Goal: Task Accomplishment & Management: Use online tool/utility

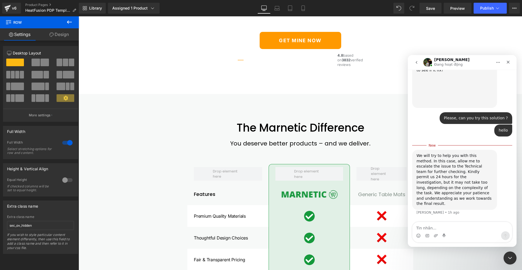
scroll to position [521, 0]
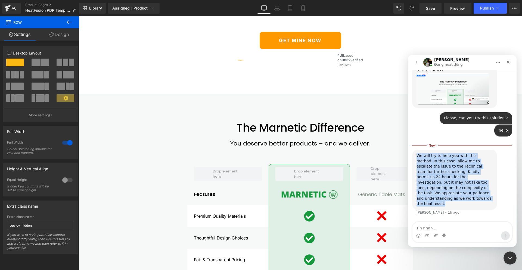
drag, startPoint x: 477, startPoint y: 205, endPoint x: 411, endPoint y: 168, distance: 75.2
copy div "We will try to help you with this method. In this case, allow me to escalate th…"
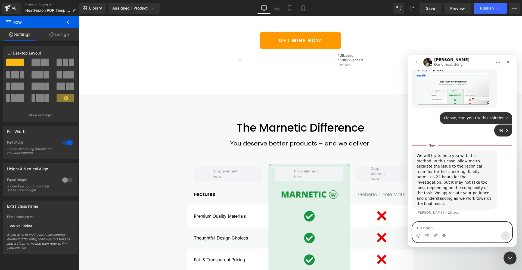
click at [430, 227] on textarea "Tin nhắn..." at bounding box center [463, 226] width 100 height 9
type textarea "Okay, Sure"
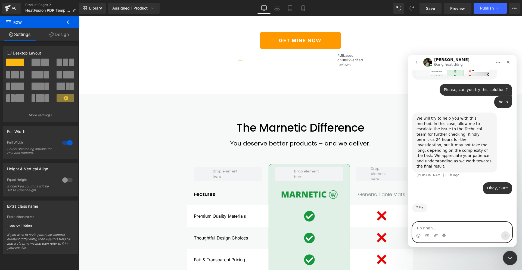
scroll to position [528, 0]
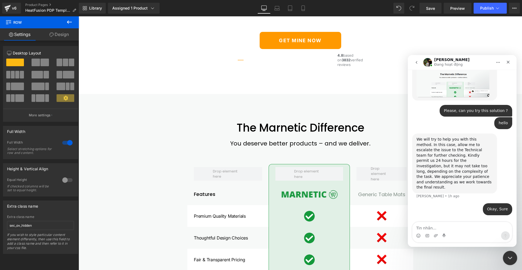
click at [511, 257] on icon "Close Intercom Messenger" at bounding box center [509, 257] width 7 height 7
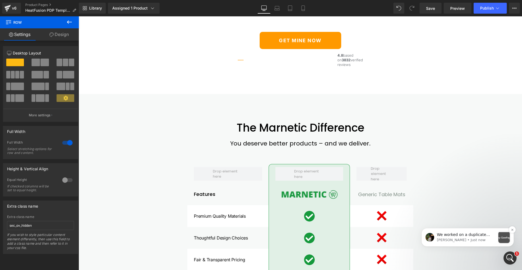
scroll to position [836, 0]
click at [499, 238] on div "Notification stack" at bounding box center [504, 236] width 11 height 11
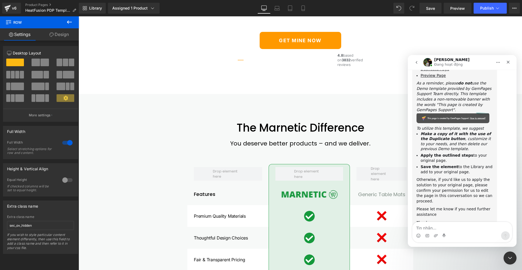
scroll to position [845, 0]
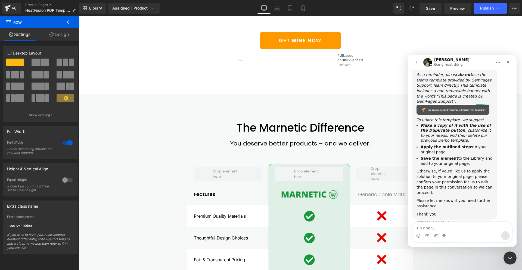
click at [481, 10] on div at bounding box center [261, 126] width 522 height 253
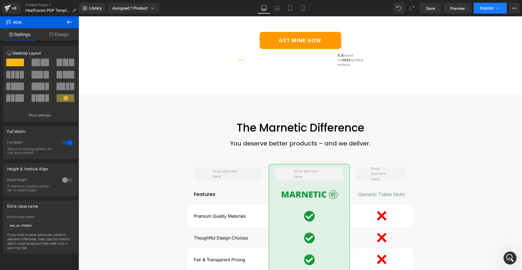
click at [484, 8] on span "Publish" at bounding box center [487, 8] width 14 height 4
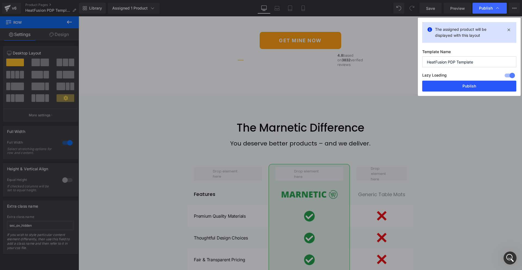
click at [461, 87] on button "Publish" at bounding box center [469, 86] width 94 height 11
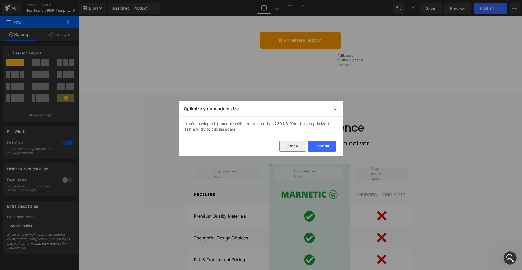
drag, startPoint x: 296, startPoint y: 148, endPoint x: 235, endPoint y: 137, distance: 62.1
click at [296, 148] on button "Cancel" at bounding box center [293, 146] width 26 height 11
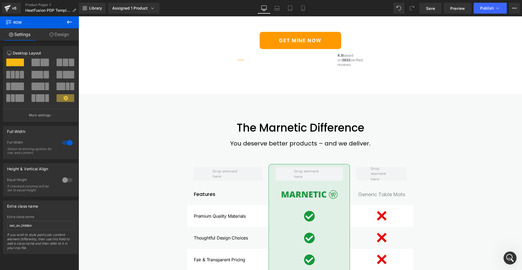
scroll to position [1496, 0]
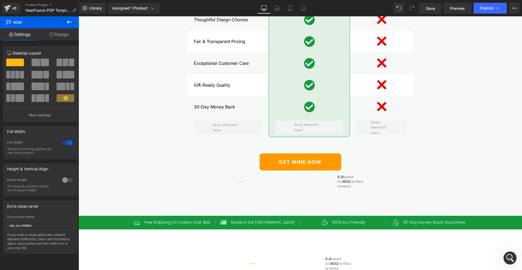
drag, startPoint x: 91, startPoint y: 23, endPoint x: 516, endPoint y: 257, distance: 485.6
click at [515, 257] on div "Open Intercom Messenger" at bounding box center [510, 257] width 18 height 18
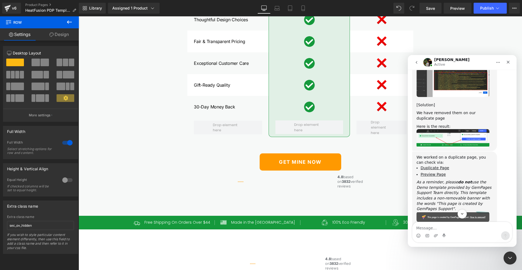
scroll to position [772, 0]
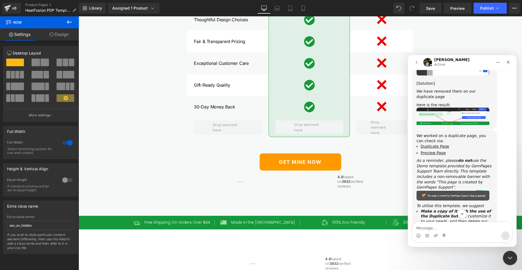
drag, startPoint x: 511, startPoint y: 258, endPoint x: 511, endPoint y: 254, distance: 3.3
click at [511, 259] on icon "Close Intercom Messenger" at bounding box center [509, 257] width 7 height 7
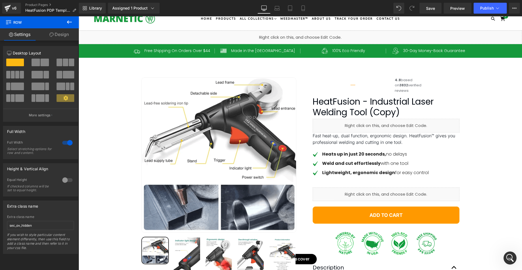
scroll to position [0, 0]
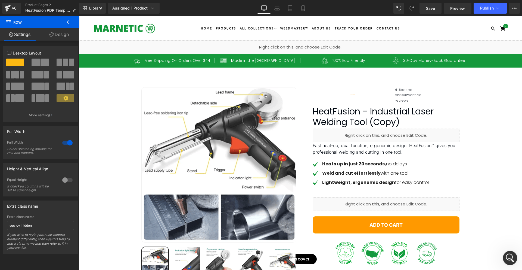
click at [513, 260] on div "Open Intercom Messenger" at bounding box center [510, 257] width 18 height 18
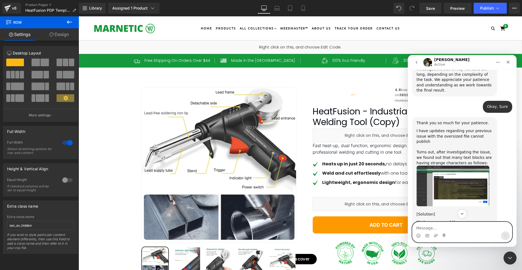
scroll to position [640, 0]
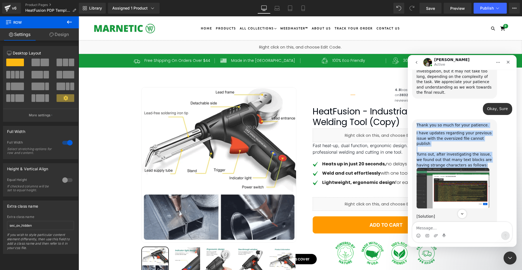
drag, startPoint x: 471, startPoint y: 164, endPoint x: 416, endPoint y: 131, distance: 63.7
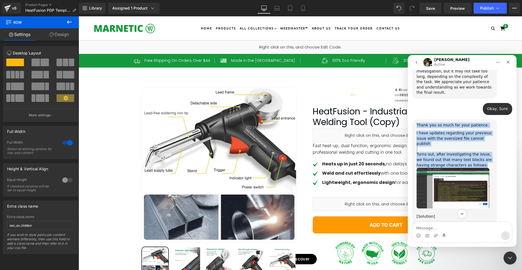
click at [416, 131] on div "Thank you so much for your patience. I have updates regarding your previous iss…" at bounding box center [454, 190] width 85 height 143
copy div "Thank you so much for your patience. I have updates regarding your previous iss…"
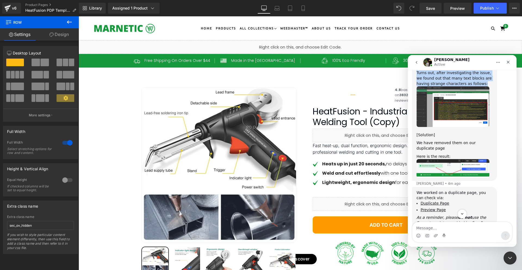
scroll to position [721, 0]
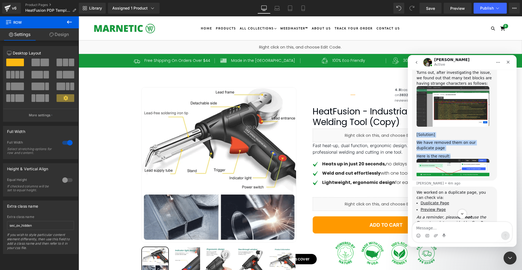
drag, startPoint x: 446, startPoint y: 155, endPoint x: 413, endPoint y: 135, distance: 39.0
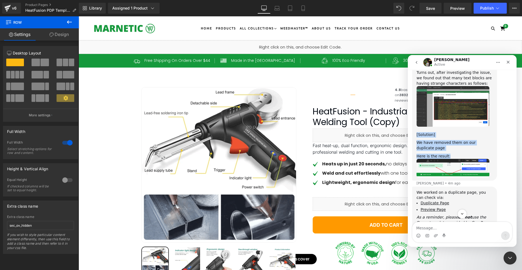
click at [413, 135] on div "Thank you so much for your patience. I have updates regarding your previous iss…" at bounding box center [454, 109] width 85 height 143
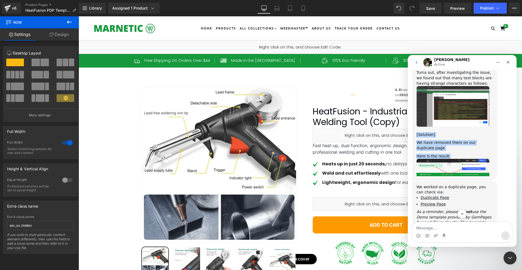
copy div "[Solution] We have removed them on our duplicate page Here is the result:"
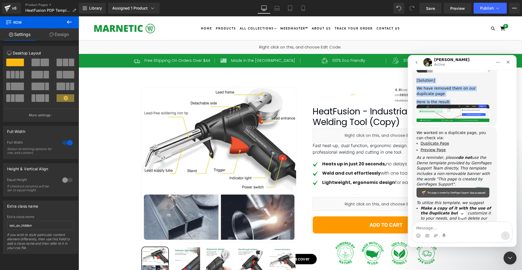
scroll to position [776, 0]
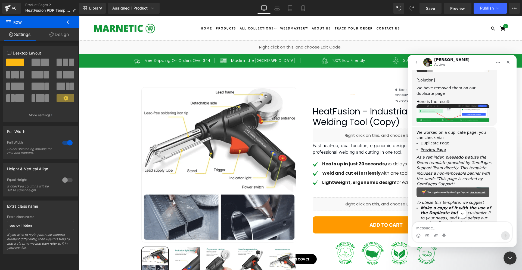
click at [477, 173] on icon "As a reminder, please do not use the Demo template provided by GemPages Support…" at bounding box center [454, 170] width 75 height 31
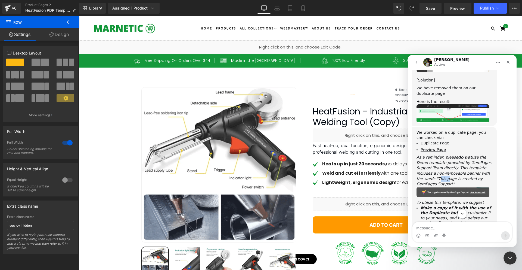
click at [477, 173] on icon "As a reminder, please do not use the Demo template provided by GemPages Support…" at bounding box center [454, 170] width 75 height 31
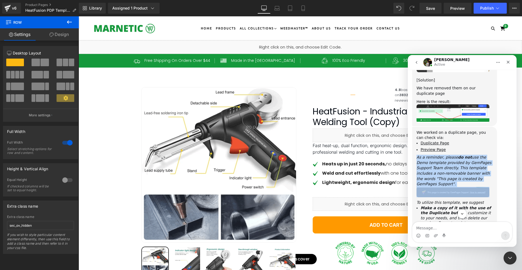
click at [477, 173] on icon "As a reminder, please do not use the Demo template provided by GemPages Support…" at bounding box center [454, 170] width 75 height 31
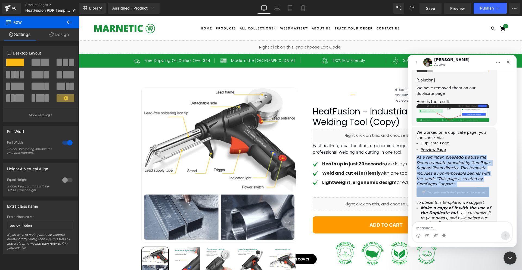
copy icon "As a reminder, please do not use the Demo template provided by GemPages Support…"
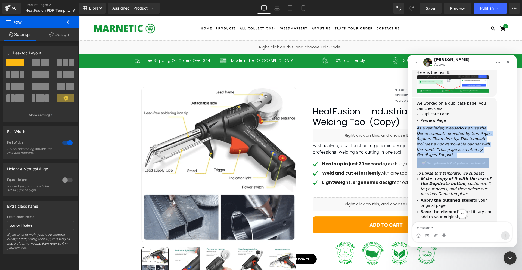
scroll to position [830, 0]
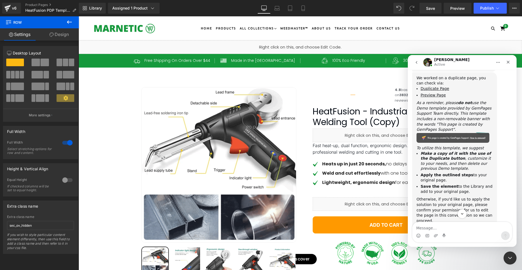
click at [453, 146] on icon "To utilize this template, we suggest" at bounding box center [450, 148] width 67 height 4
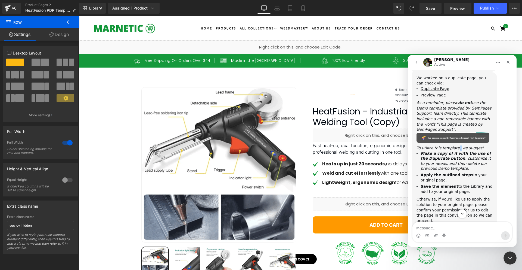
click at [453, 146] on icon "To utilize this template, we suggest" at bounding box center [450, 148] width 67 height 4
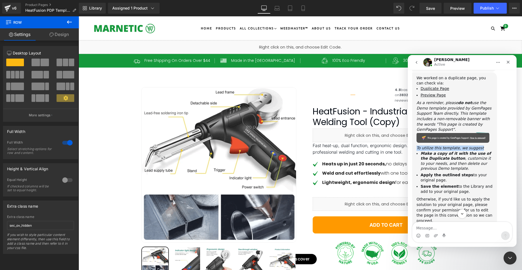
click at [453, 146] on icon "To utilize this template, we suggest" at bounding box center [450, 148] width 67 height 4
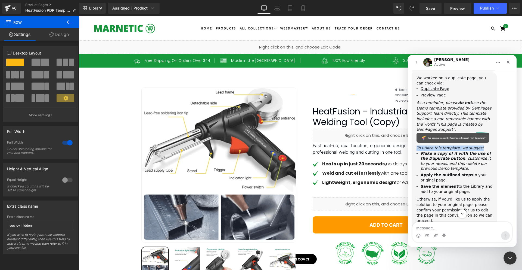
copy icon "To utilize this template, we suggest"
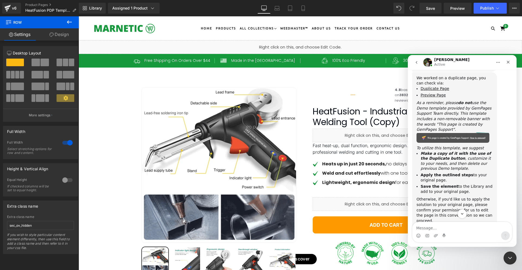
click at [427, 157] on icon ", customize it to your needs, and then delete our previous Demo template." at bounding box center [456, 163] width 70 height 14
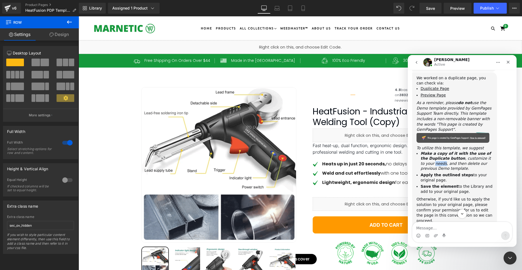
click at [427, 157] on icon ", customize it to your needs, and then delete our previous Demo template." at bounding box center [456, 163] width 70 height 14
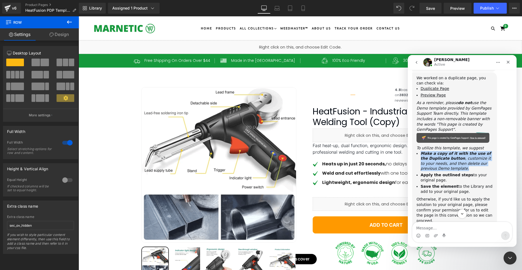
click at [427, 157] on icon ", customize it to your needs, and then delete our previous Demo template." at bounding box center [456, 163] width 70 height 14
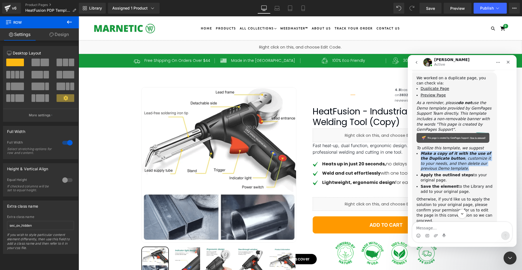
copy li "Make a copy of it with the use of the Duplicate button , customize it to your n…"
click at [455, 172] on b "Apply the outlined steps" at bounding box center [447, 174] width 53 height 4
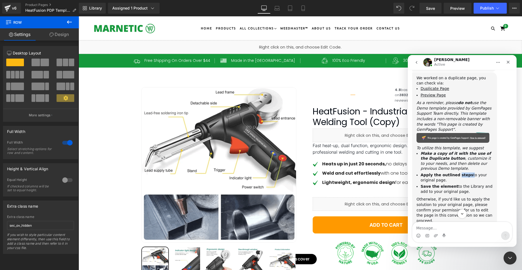
click at [455, 172] on b "Apply the outlined steps" at bounding box center [447, 174] width 53 height 4
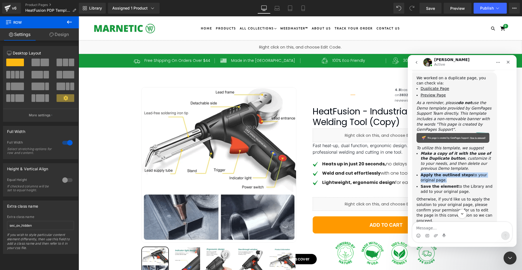
click at [455, 172] on b "Apply the outlined steps" at bounding box center [447, 174] width 53 height 4
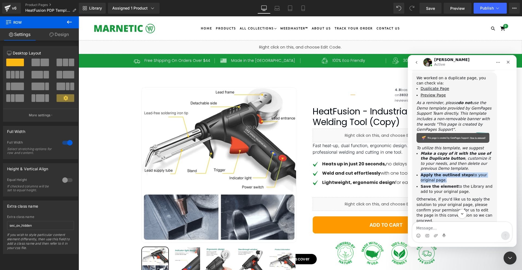
copy li "Apply the outlined steps to your original page."
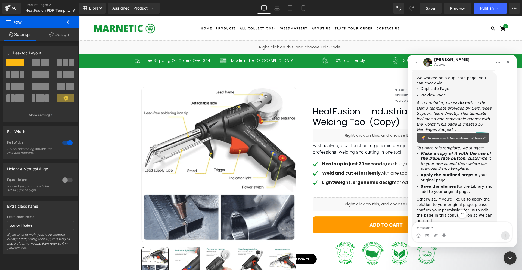
click at [437, 184] on li "Save the element to the Library and add to your original page." at bounding box center [457, 189] width 72 height 10
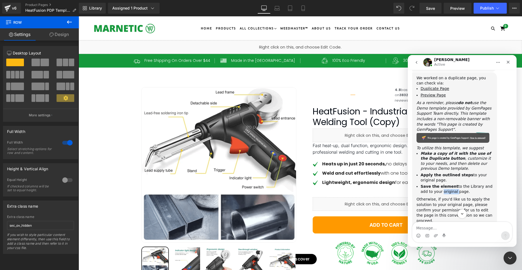
click at [437, 184] on li "Save the element to the Library and add to your original page." at bounding box center [457, 189] width 72 height 10
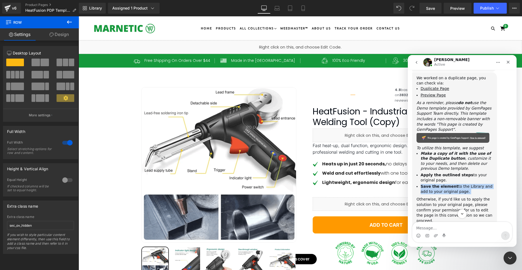
click at [437, 184] on li "Save the element to the Library and add to your original page." at bounding box center [457, 189] width 72 height 10
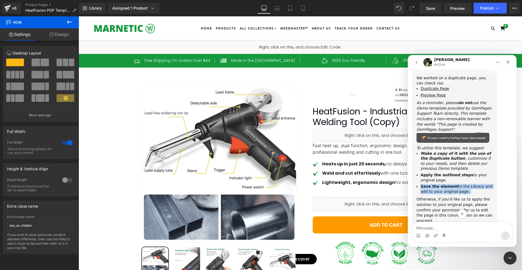
copy li "Save the element to the Library and add to your original page."
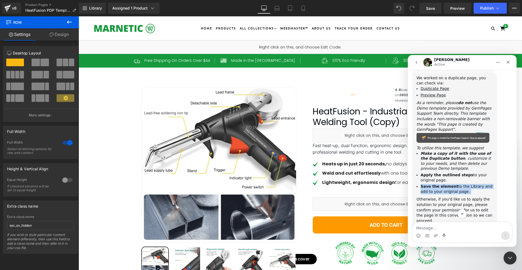
click at [459, 184] on li "Save the element to the Library and add to your original page." at bounding box center [457, 189] width 72 height 10
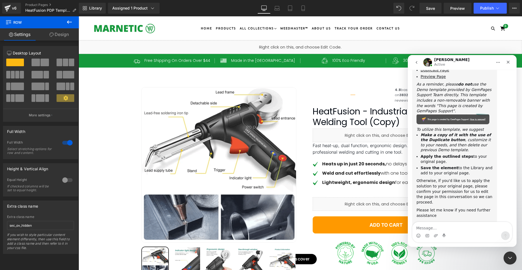
scroll to position [857, 0]
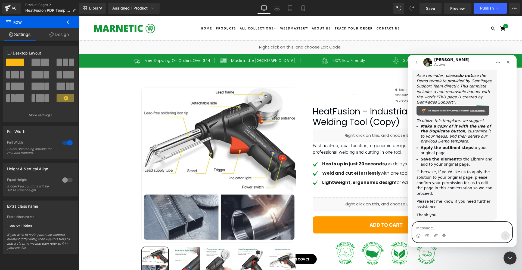
click at [448, 224] on textarea "Message…" at bounding box center [463, 226] width 100 height 9
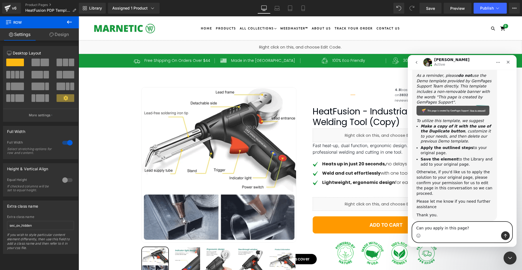
click at [468, 228] on textarea "Can you apply in this page?" at bounding box center [463, 226] width 100 height 9
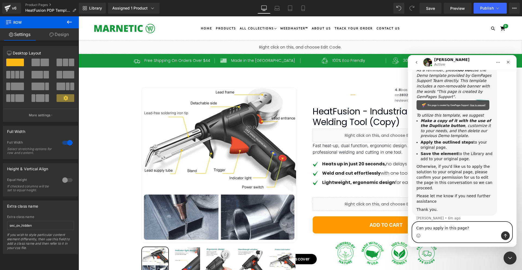
scroll to position [868, 0]
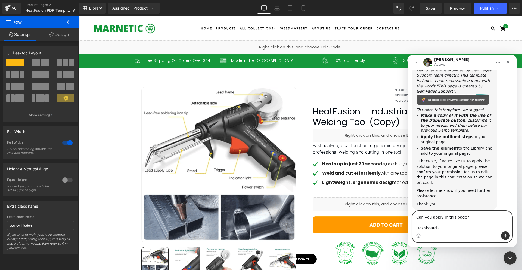
paste textarea "[URL][DOMAIN_NAME][DOMAIN_NAME]"
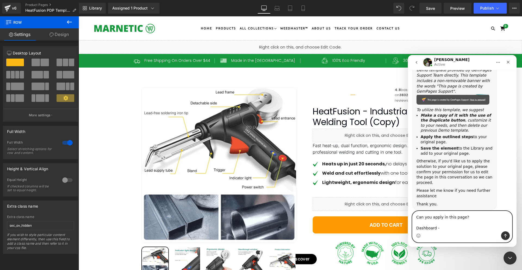
type textarea "Can you apply in this page? Dashboard - [URL][DOMAIN_NAME][DOMAIN_NAME]"
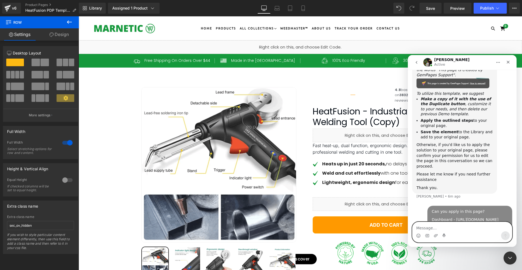
scroll to position [903, 0]
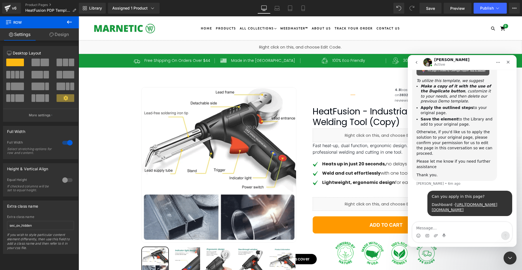
click at [438, 138] on div "Otherwise, if you'd like us to apply the solution to your original page, please…" at bounding box center [455, 142] width 76 height 27
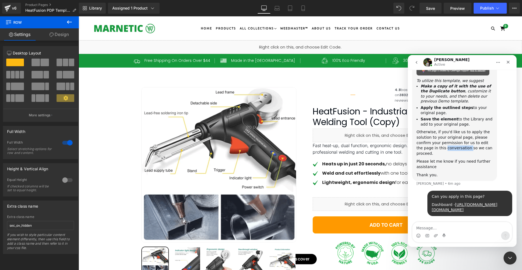
click at [438, 138] on div "Otherwise, if you'd like us to apply the solution to your original page, please…" at bounding box center [455, 142] width 76 height 27
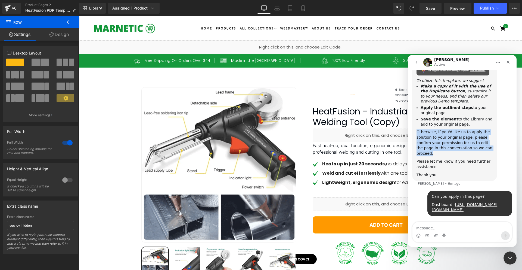
click at [438, 138] on div "Otherwise, if you'd like us to apply the solution to your original page, please…" at bounding box center [455, 142] width 76 height 27
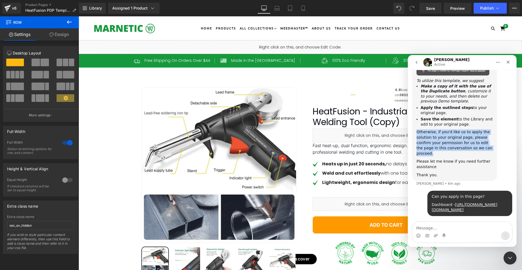
copy div "Otherwise, if you'd like us to apply the solution to your original page, please…"
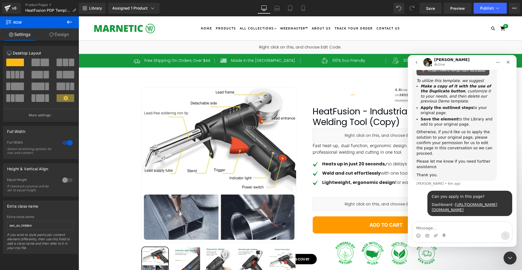
click at [497, 161] on div "We worked on a duplicate page, you can check via: Duplicate Page Preview Page A…" at bounding box center [454, 93] width 85 height 176
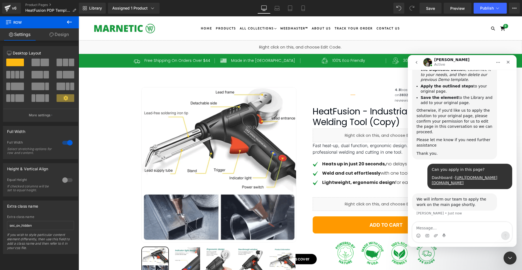
scroll to position [924, 0]
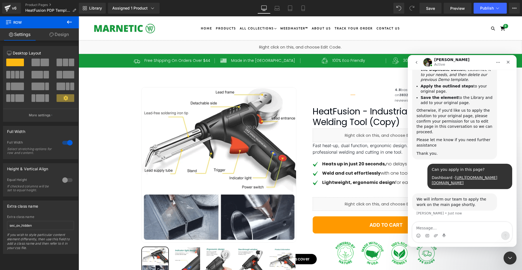
click at [452, 200] on div "We will inform our team to apply the work on the main page shortly." at bounding box center [455, 201] width 76 height 11
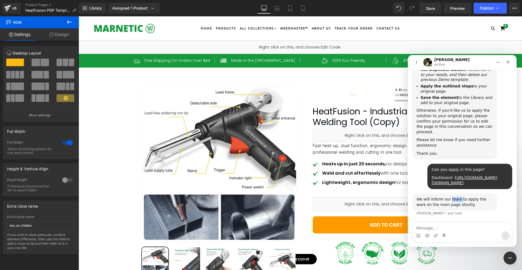
click at [452, 200] on div "We will inform our team to apply the work on the main page shortly." at bounding box center [455, 201] width 76 height 11
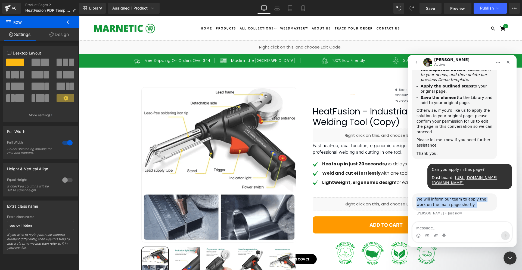
click at [452, 200] on div "We will inform our team to apply the work on the main page shortly." at bounding box center [455, 201] width 76 height 11
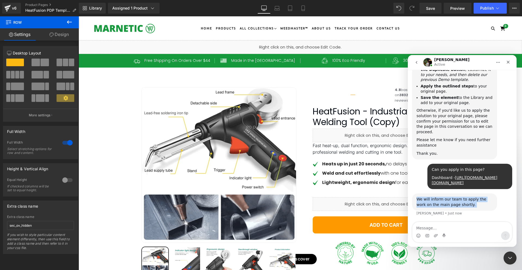
click at [452, 200] on div "We will inform our team to apply the work on the main page shortly." at bounding box center [455, 201] width 76 height 11
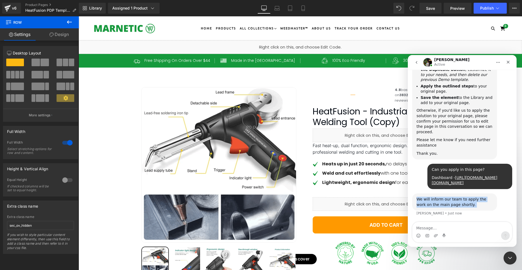
copy div "We will inform our team to apply the work on the main page shortly."
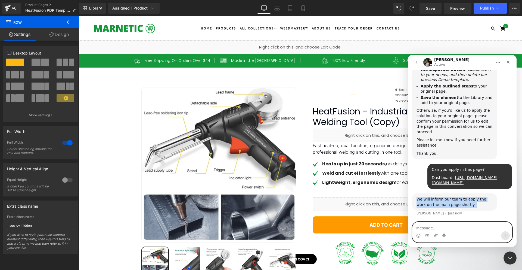
click at [438, 228] on textarea "Message…" at bounding box center [463, 226] width 100 height 9
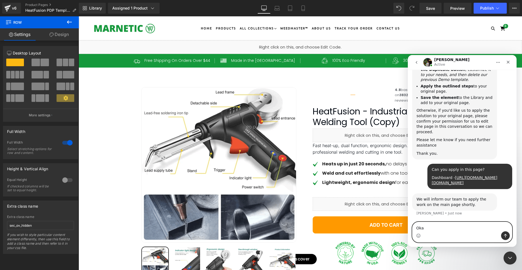
type textarea "Okay"
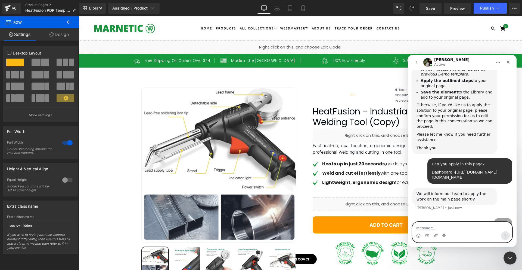
scroll to position [940, 0]
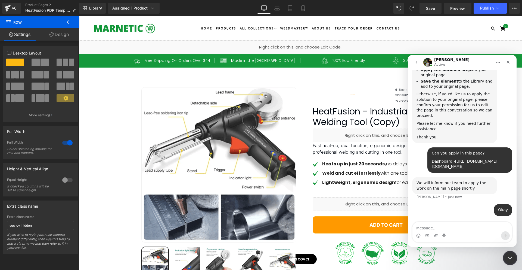
click at [510, 261] on div "Close Intercom Messenger" at bounding box center [509, 256] width 13 height 13
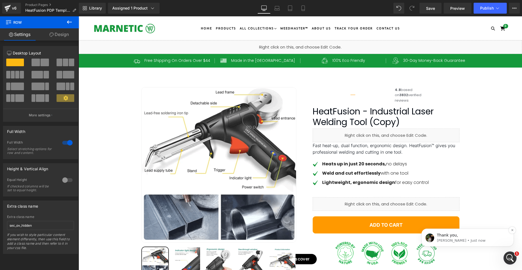
scroll to position [0, 0]
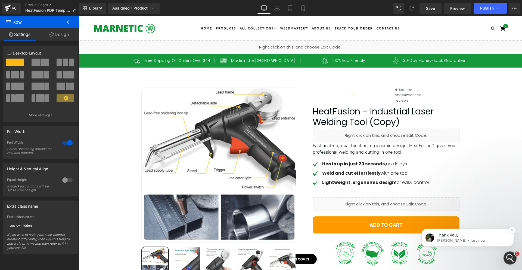
click at [471, 242] on p "[PERSON_NAME] • Just now" at bounding box center [472, 240] width 70 height 5
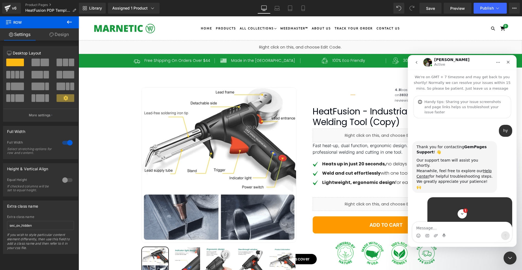
scroll to position [1, 0]
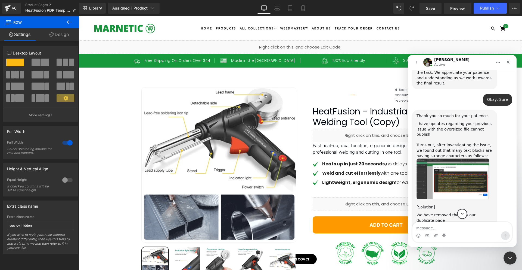
click at [464, 215] on icon "Scroll to bottom" at bounding box center [462, 213] width 5 height 5
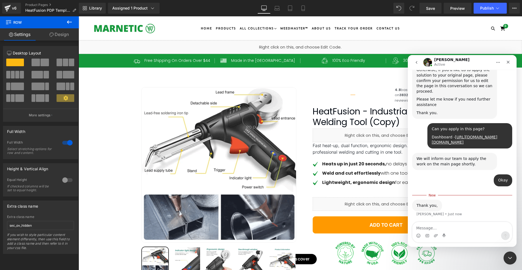
scroll to position [966, 0]
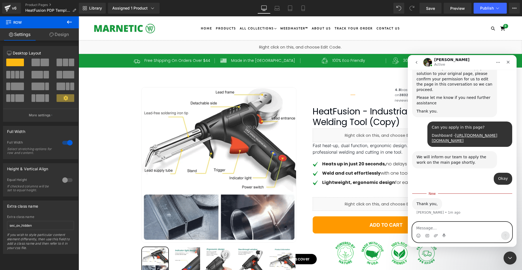
click at [452, 227] on textarea "Message…" at bounding box center [463, 226] width 100 height 9
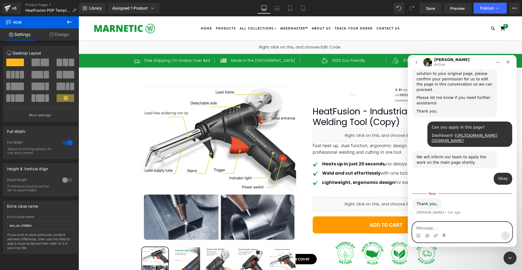
paste textarea "let know if you complete it"
type textarea "Let know if you complete it."
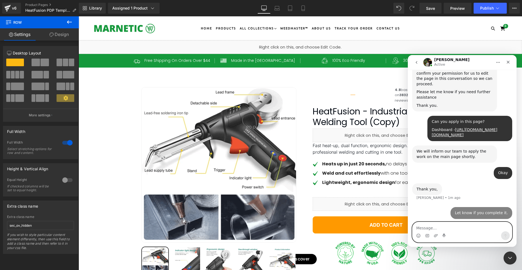
scroll to position [973, 0]
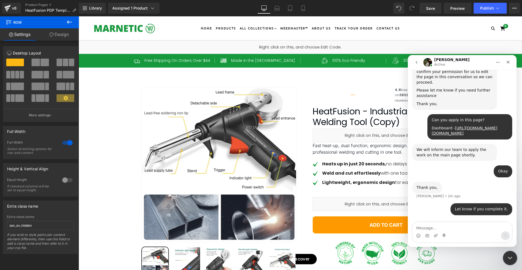
click at [514, 257] on div "Close Intercom Messenger" at bounding box center [509, 256] width 13 height 13
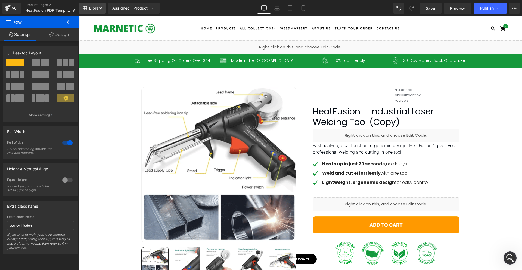
scroll to position [994, 0]
click at [509, 258] on icon "Open Intercom Messenger" at bounding box center [509, 256] width 9 height 9
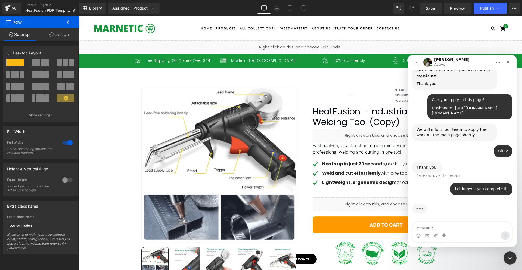
click at [474, 199] on div "marnetic • 6m ago" at bounding box center [470, 199] width 31 height 0
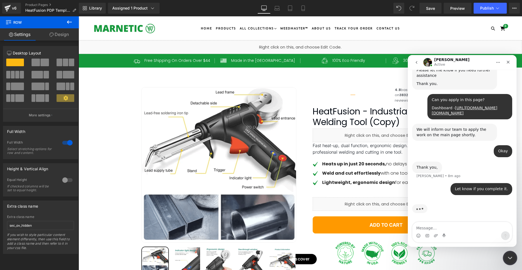
click at [512, 260] on icon "Close Intercom Messenger" at bounding box center [509, 257] width 7 height 7
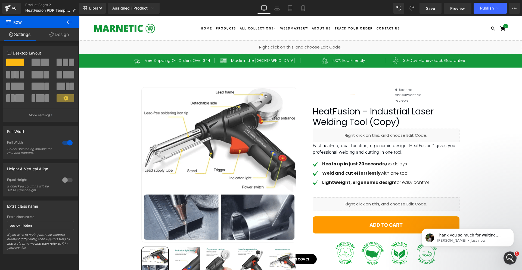
scroll to position [1021, 0]
click at [448, 235] on p "Thank you so much for waiting. Since the work application takes a lot of time a…" at bounding box center [472, 234] width 70 height 5
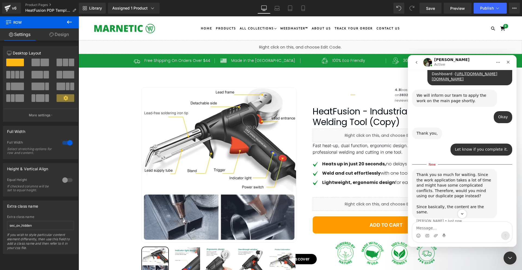
scroll to position [1030, 0]
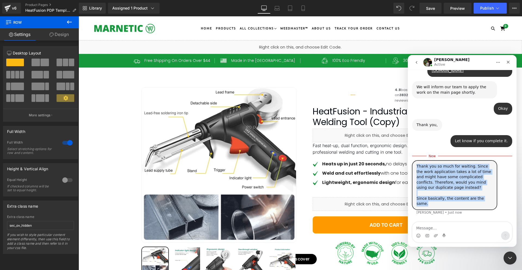
drag, startPoint x: 485, startPoint y: 203, endPoint x: 415, endPoint y: 171, distance: 76.9
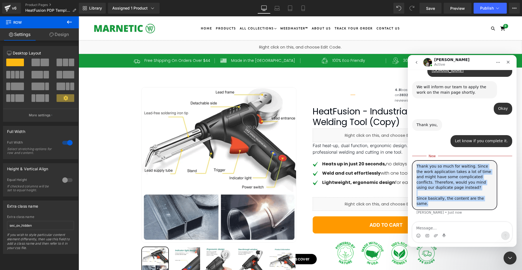
click at [415, 171] on div "Thank you so much for waiting. Since the work application takes a lot of time a…" at bounding box center [454, 184] width 85 height 49
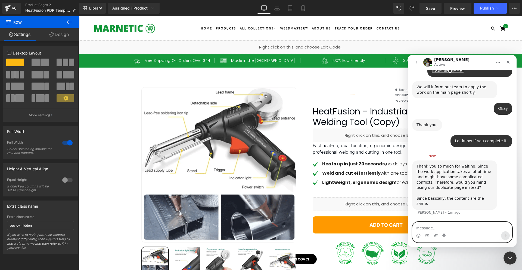
click at [465, 225] on textarea "Message…" at bounding box center [463, 226] width 100 height 9
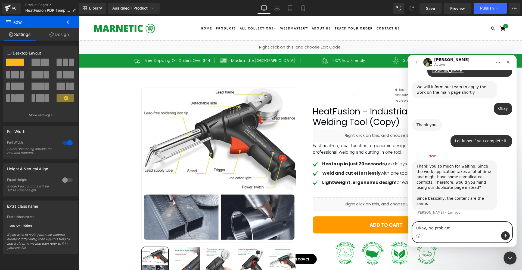
type textarea "Okay, No problem."
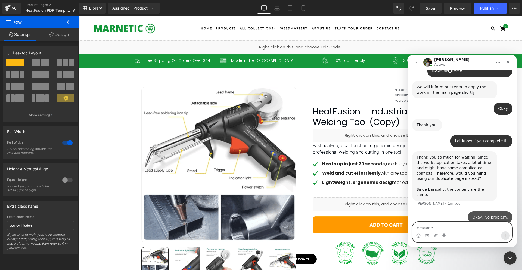
scroll to position [1037, 0]
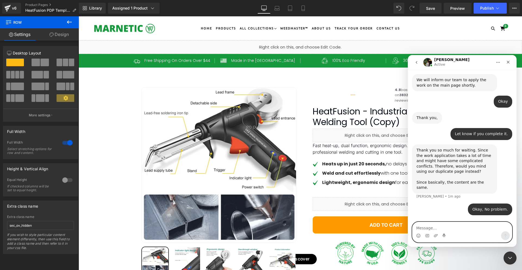
paste textarea "I use your copy page"
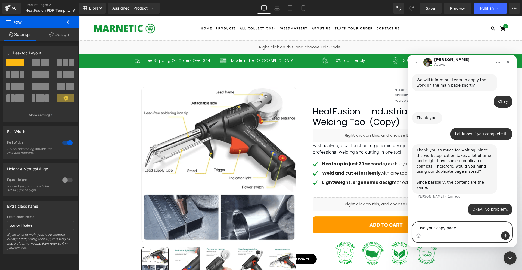
type textarea "I use your copy page."
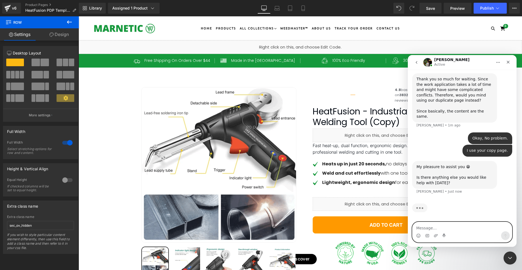
scroll to position [1087, 0]
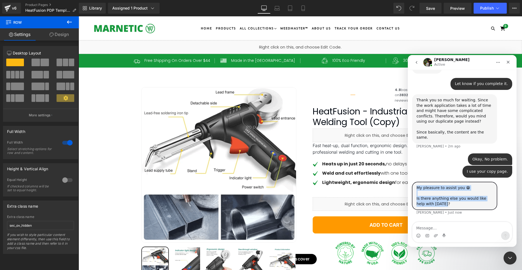
drag, startPoint x: 437, startPoint y: 205, endPoint x: 413, endPoint y: 186, distance: 30.8
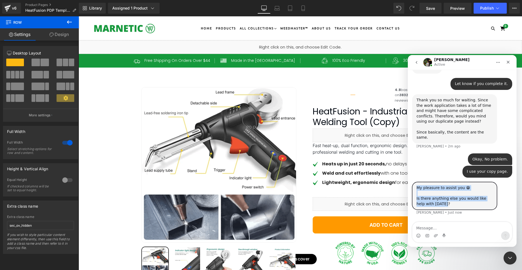
click at [413, 186] on div "My pleasure to assist you 😁 ​ Is there anything else you would like help with […" at bounding box center [454, 196] width 85 height 28
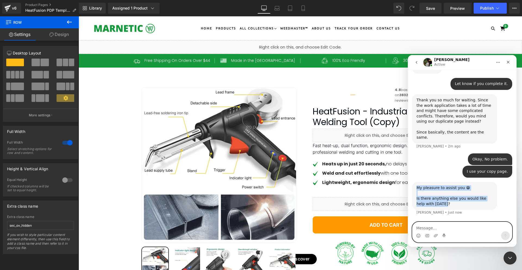
click at [448, 224] on textarea "Message…" at bounding box center [463, 226] width 100 height 9
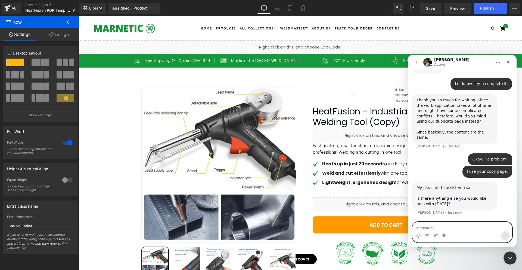
paste textarea "No, not at the moment"
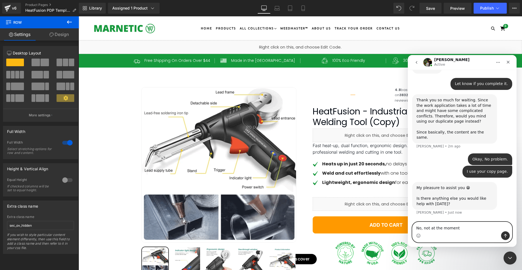
type textarea "No, not at the moment."
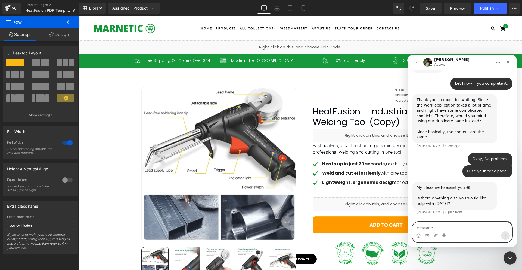
scroll to position [1103, 0]
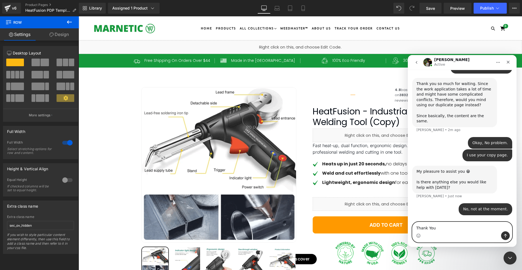
type textarea "Thank You!"
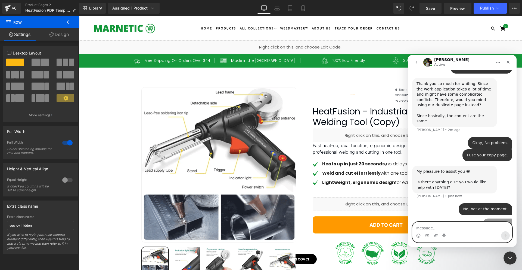
scroll to position [1116, 0]
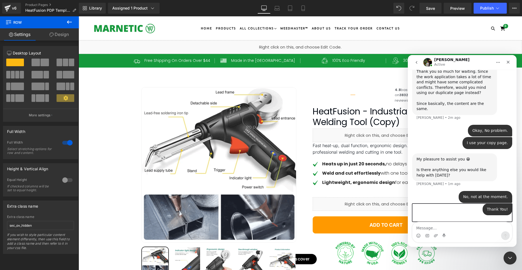
click at [447, 221] on div "Thank You! [GEOGRAPHIC_DATA] • Just now" at bounding box center [462, 212] width 100 height 18
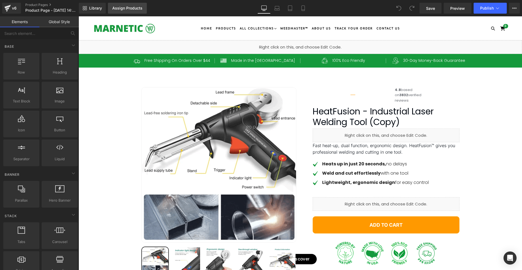
click at [137, 11] on link "Assign Products" at bounding box center [127, 8] width 39 height 11
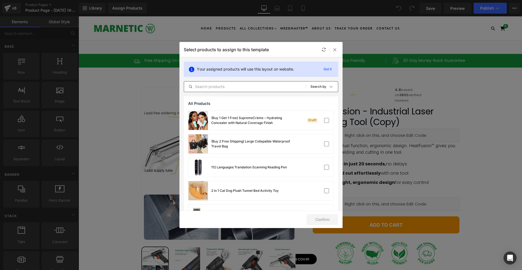
click at [226, 88] on input "text" at bounding box center [245, 86] width 122 height 7
paste input "HeatFusion - Industrial Laser Welding Tool (Copy)"
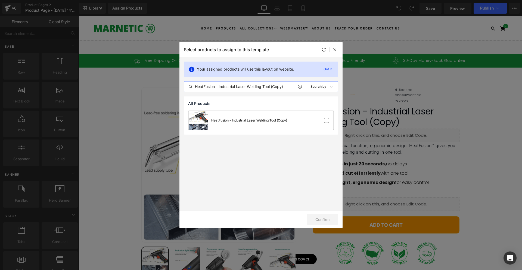
type input "HeatFusion - Industrial Laser Welding Tool (Copy)"
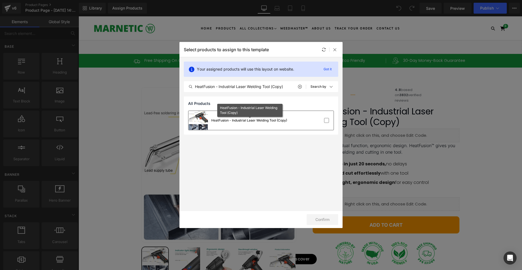
click at [232, 121] on div "HeatFusion - Industrial Laser Welding Tool (Copy)" at bounding box center [249, 120] width 76 height 5
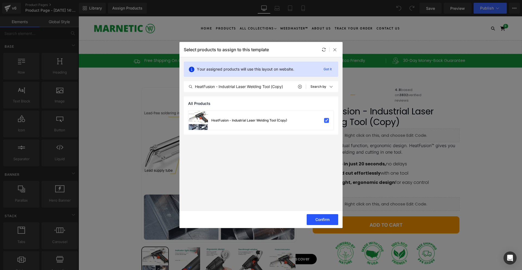
click at [320, 221] on button "Confirm" at bounding box center [323, 219] width 32 height 11
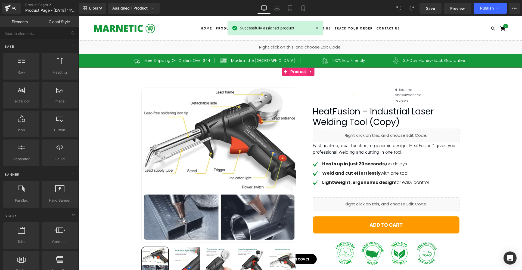
click at [297, 75] on span "Product" at bounding box center [298, 71] width 18 height 8
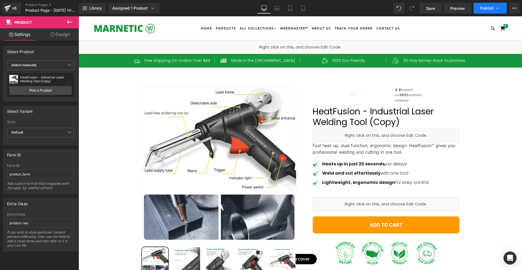
click at [485, 11] on button "Publish" at bounding box center [490, 8] width 33 height 11
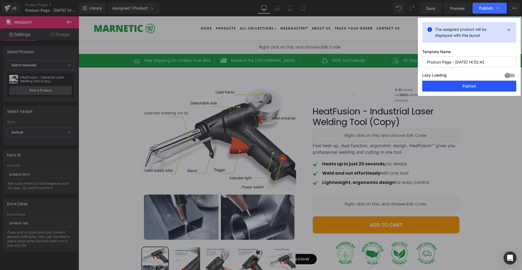
click at [482, 87] on button "Publish" at bounding box center [469, 86] width 94 height 11
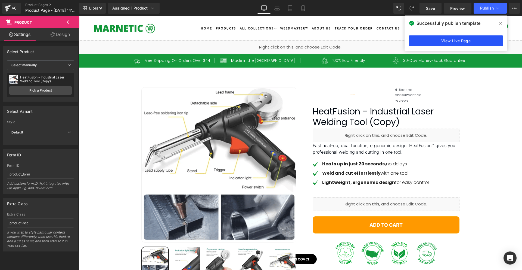
click at [459, 41] on link "View Live Page" at bounding box center [456, 40] width 94 height 11
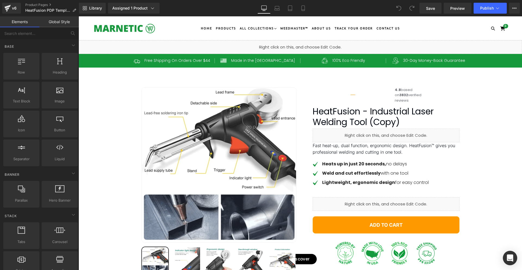
click at [512, 254] on div "Open Intercom Messenger" at bounding box center [510, 258] width 14 height 14
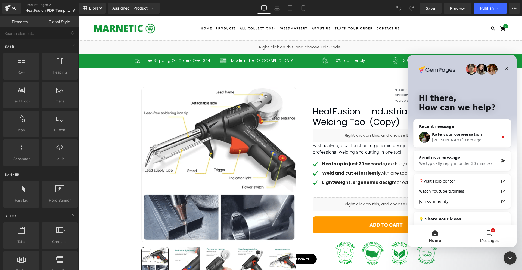
click at [496, 233] on button "1 Messages" at bounding box center [489, 236] width 54 height 22
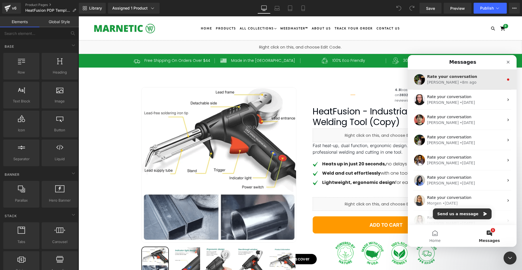
click at [458, 72] on div "Rate your conversation Jeremy • 8m ago" at bounding box center [462, 79] width 109 height 20
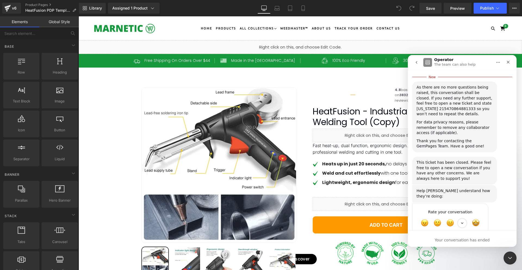
scroll to position [1257, 0]
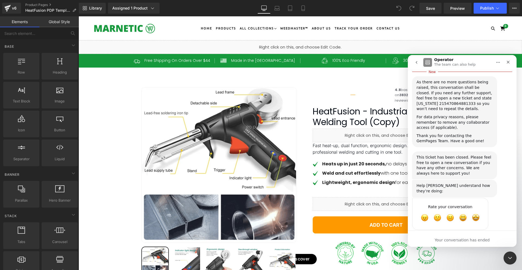
click at [413, 63] on button "go back" at bounding box center [417, 62] width 10 height 10
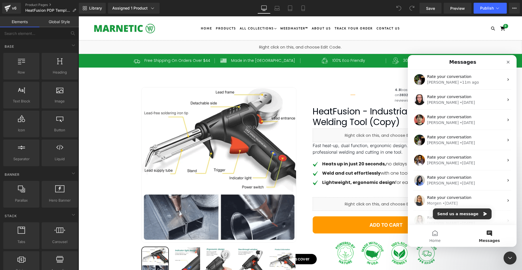
scroll to position [0, 0]
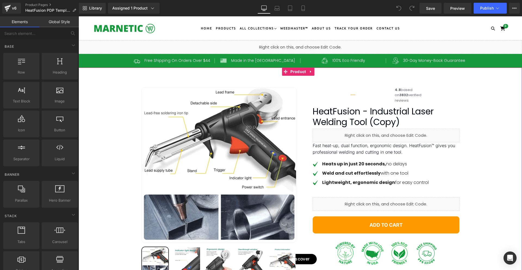
click at [165, 73] on div "42px" at bounding box center [301, 72] width 444 height 11
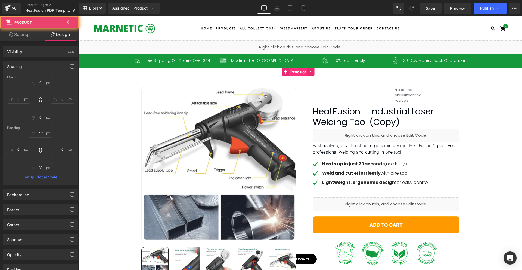
click at [298, 74] on span "Product" at bounding box center [298, 72] width 18 height 8
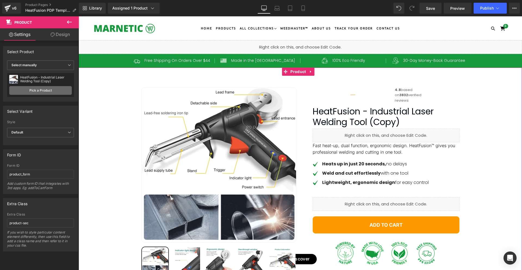
click at [56, 89] on link "Pick a Product" at bounding box center [40, 90] width 63 height 9
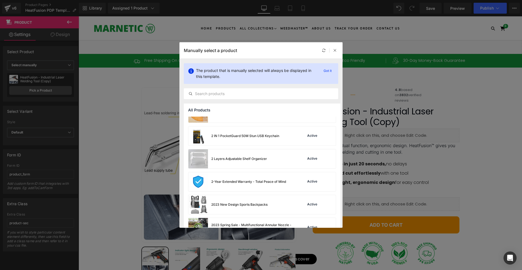
scroll to position [136, 0]
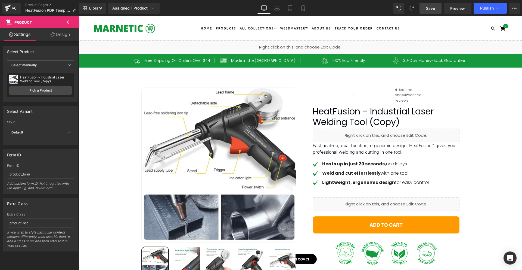
click at [434, 11] on link "Save" at bounding box center [431, 8] width 22 height 11
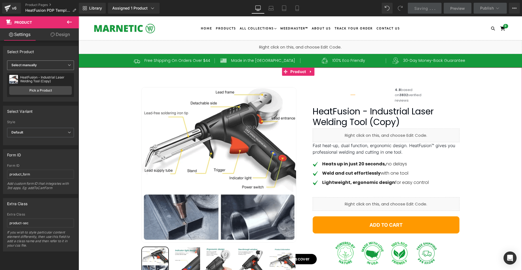
click at [60, 68] on span "Select manually" at bounding box center [40, 65] width 67 height 10
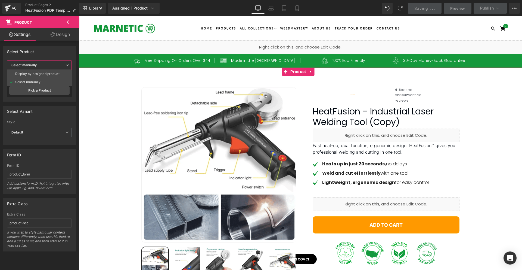
click at [60, 68] on span "Select manually" at bounding box center [39, 65] width 65 height 10
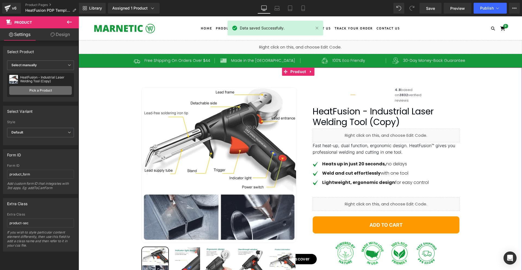
click at [52, 89] on link "Pick a Product" at bounding box center [40, 90] width 63 height 9
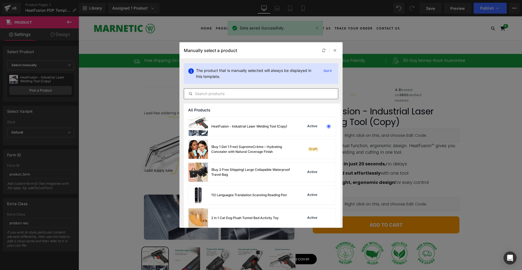
click at [217, 89] on div at bounding box center [261, 93] width 155 height 11
click at [215, 91] on input "text" at bounding box center [261, 93] width 154 height 7
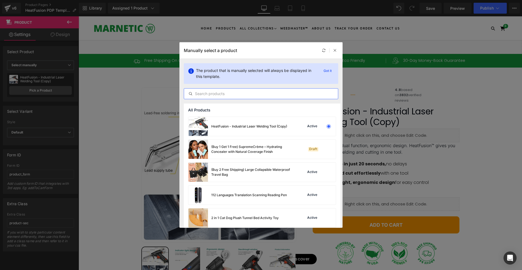
paste input "HeatFusion - Industrial Laser Welding Tool"
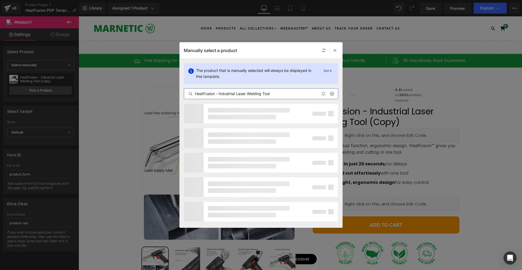
click at [201, 91] on input "HeatFusion - Industrial Laser Welding Tool" at bounding box center [261, 93] width 154 height 7
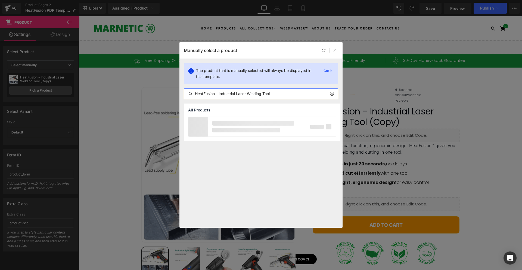
click at [201, 91] on input "HeatFusion - Industrial Laser Welding Tool" at bounding box center [261, 93] width 154 height 7
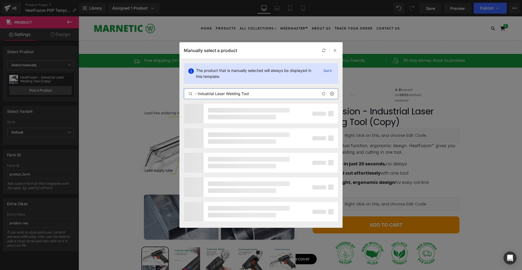
paste input "HeatFusion"
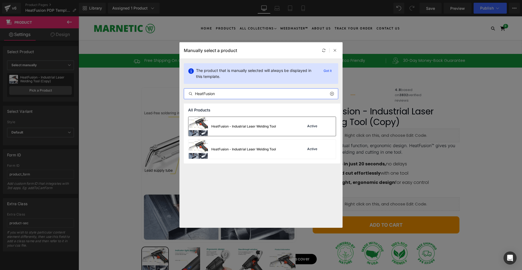
type input "HeatFusion"
click at [234, 129] on div "HeatFusion - Industrial Laser Welding Tool" at bounding box center [233, 126] width 88 height 19
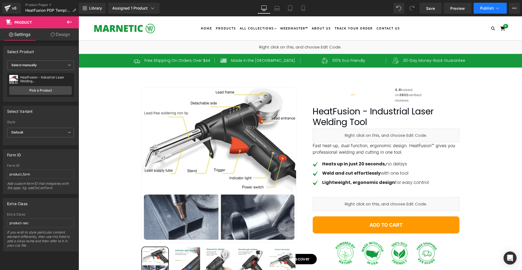
click at [482, 11] on button "Publish" at bounding box center [490, 8] width 33 height 11
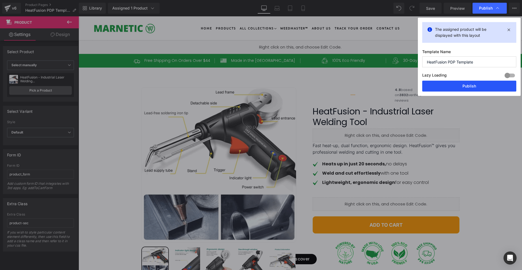
click at [476, 86] on button "Publish" at bounding box center [469, 86] width 94 height 11
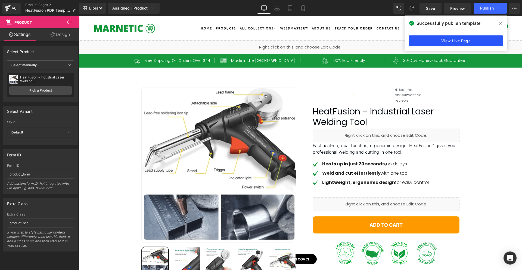
click at [463, 45] on link "View Live Page" at bounding box center [456, 40] width 94 height 11
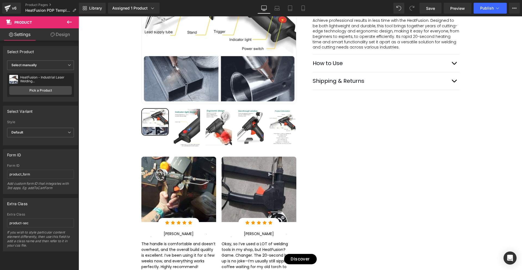
scroll to position [435, 0]
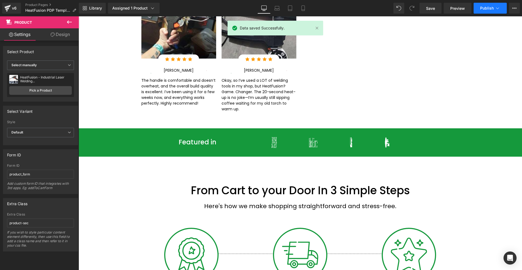
click at [482, 11] on button "Publish" at bounding box center [490, 8] width 33 height 11
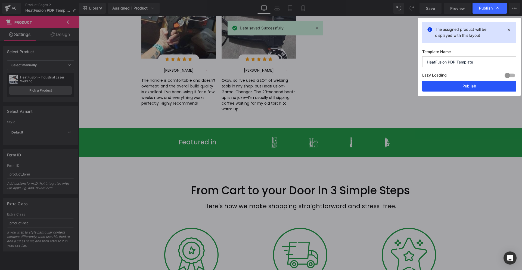
click at [472, 86] on button "Publish" at bounding box center [469, 86] width 94 height 11
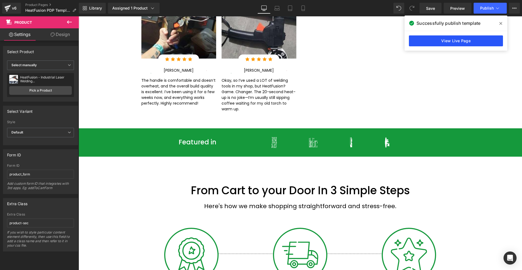
click at [469, 40] on link "View Live Page" at bounding box center [456, 40] width 94 height 11
